Goal: Information Seeking & Learning: Learn about a topic

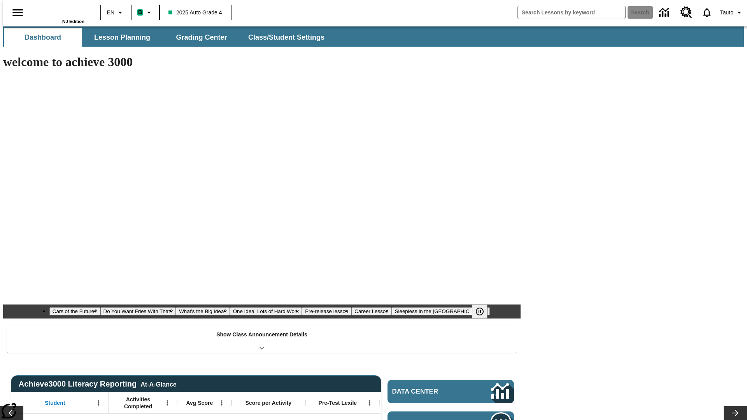
type input "-1"
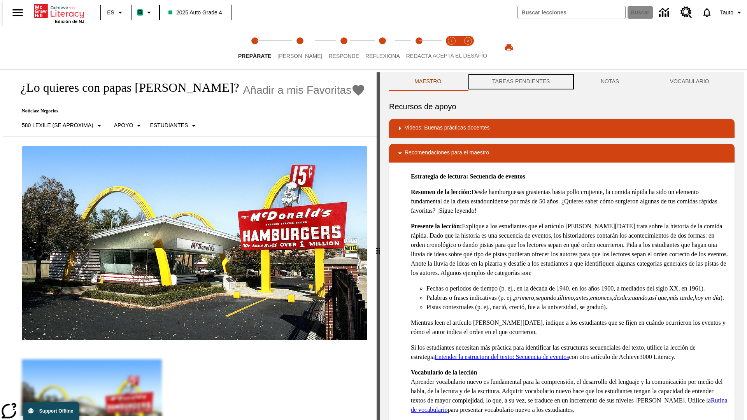
click at [520, 82] on button "TAREAS PENDIENTES" at bounding box center [521, 81] width 109 height 19
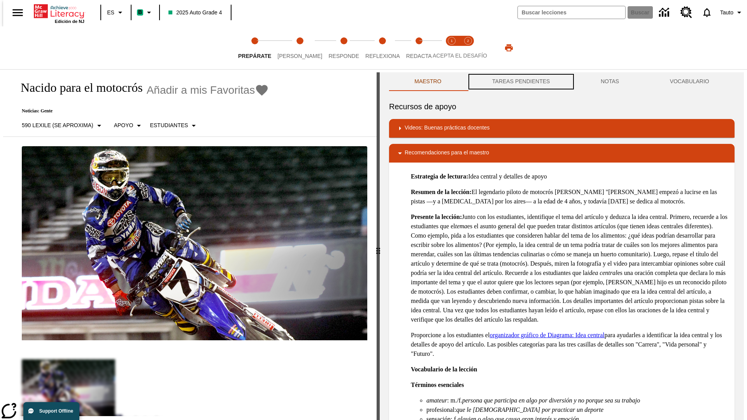
click at [520, 82] on button "TAREAS PENDIENTES" at bounding box center [521, 81] width 109 height 19
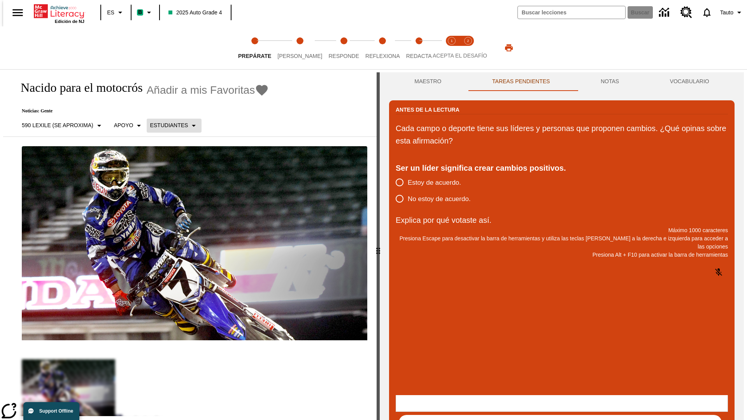
click at [169, 125] on p "Estudiantes" at bounding box center [169, 125] width 38 height 8
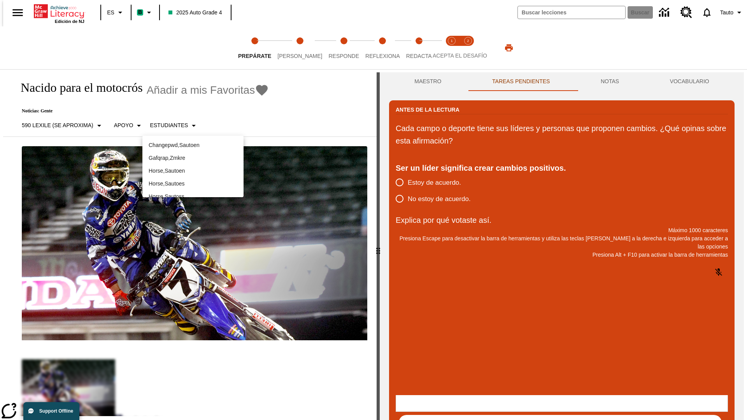
click at [193, 184] on p "Horse , Sautoes" at bounding box center [193, 184] width 89 height 8
